Goal: Entertainment & Leisure: Consume media (video, audio)

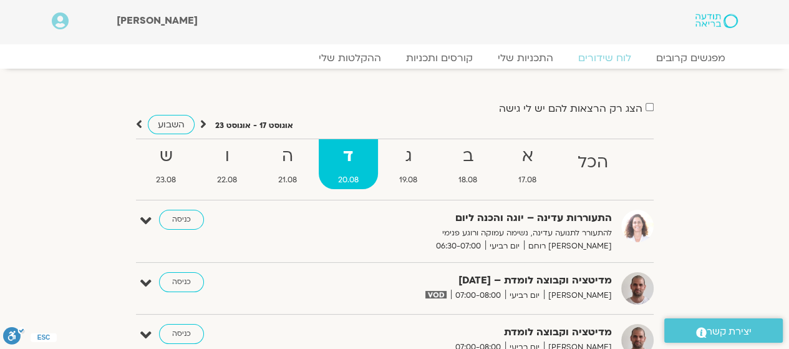
click at [413, 157] on strong "ג" at bounding box center [409, 156] width 57 height 28
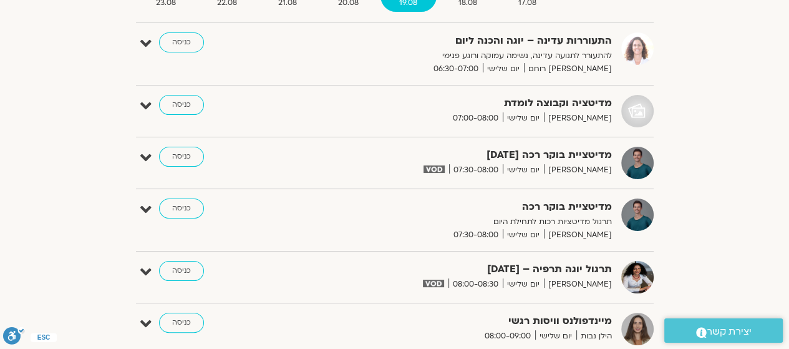
scroll to position [125, 0]
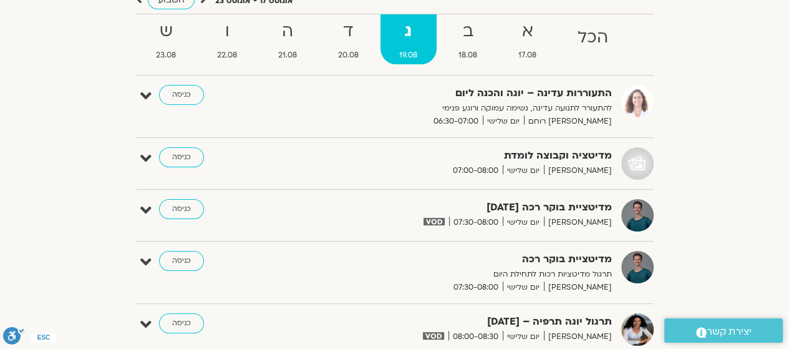
click at [352, 43] on strong "ד" at bounding box center [348, 31] width 59 height 28
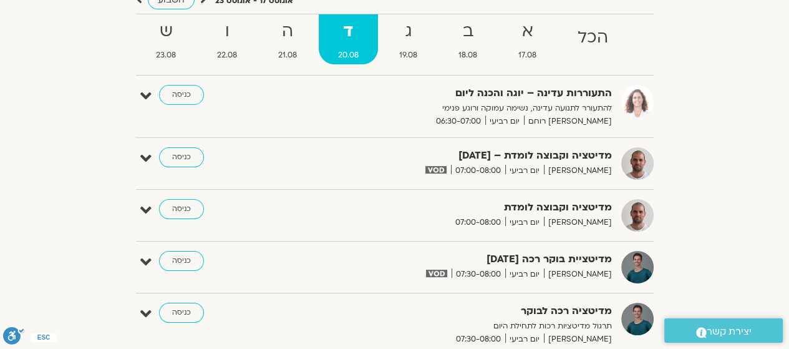
click at [281, 27] on strong "ה" at bounding box center [287, 31] width 57 height 28
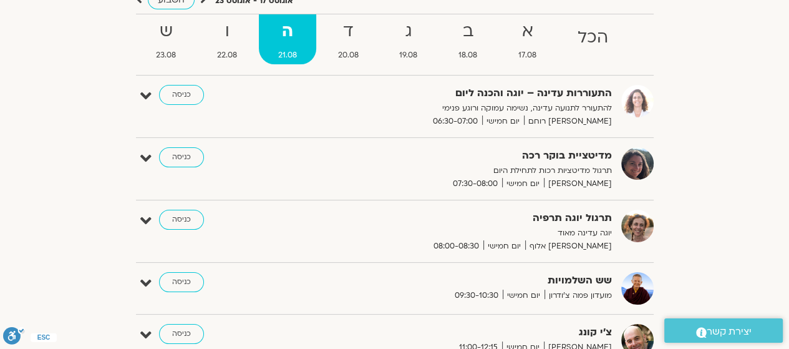
click at [347, 30] on strong "ד" at bounding box center [348, 31] width 59 height 28
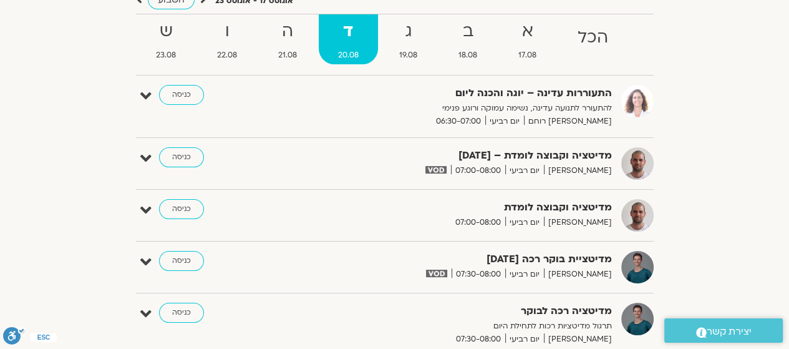
click at [396, 16] on link "ג 19.08" at bounding box center [409, 39] width 57 height 50
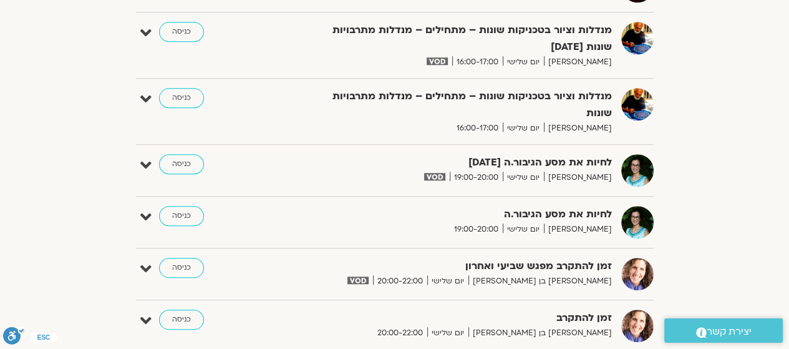
scroll to position [811, 0]
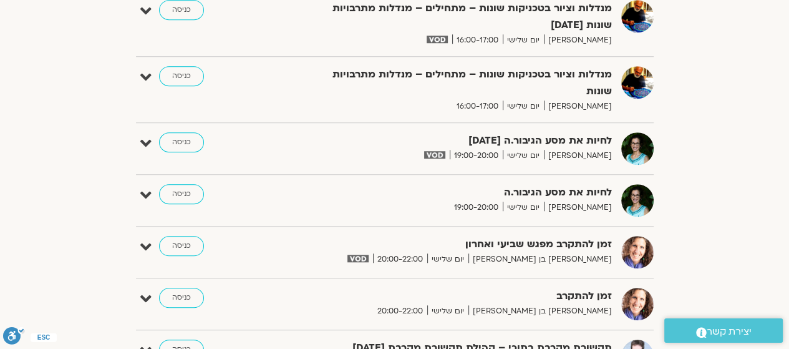
click at [175, 236] on link "כניסה" at bounding box center [181, 246] width 45 height 20
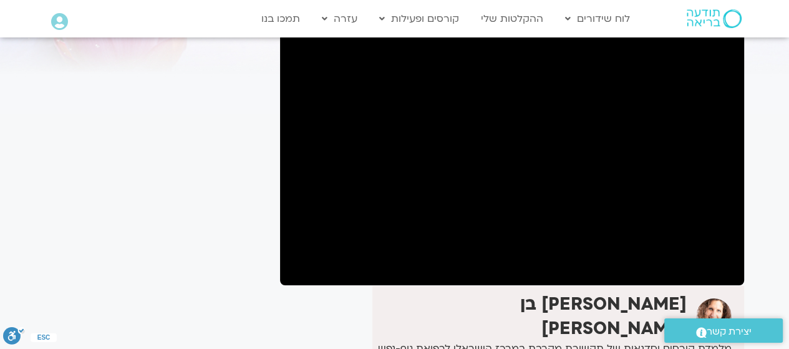
scroll to position [125, 0]
